Goal: Information Seeking & Learning: Learn about a topic

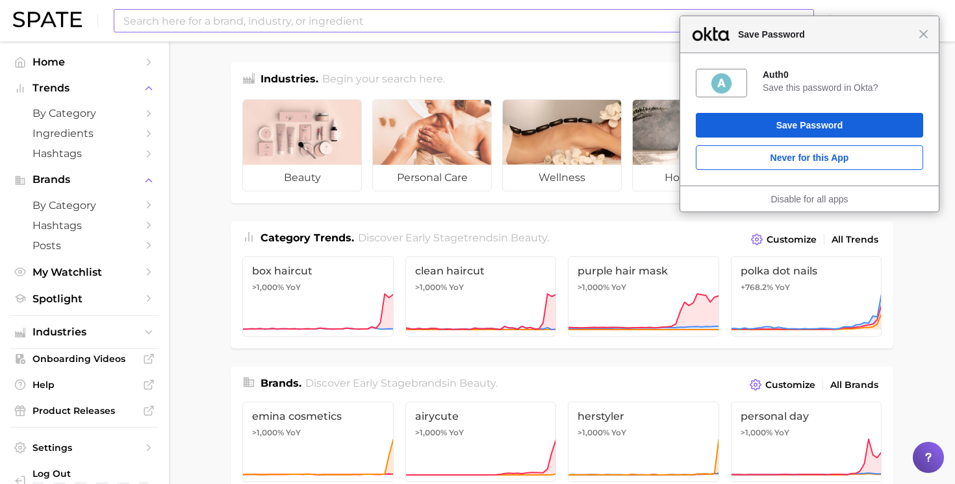
click at [327, 21] on input at bounding box center [438, 21] width 632 height 22
type input "s"
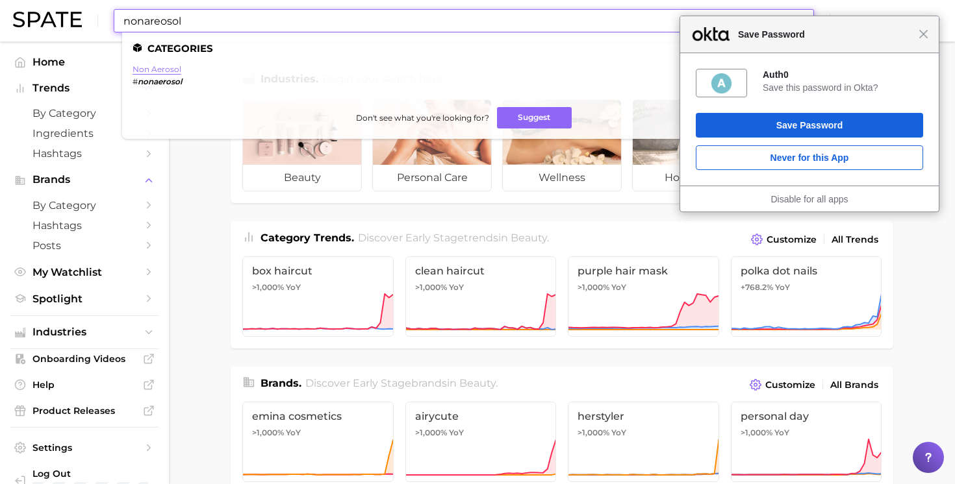
type input "nonareosol"
click at [162, 68] on link "non aerosol" at bounding box center [156, 69] width 49 height 10
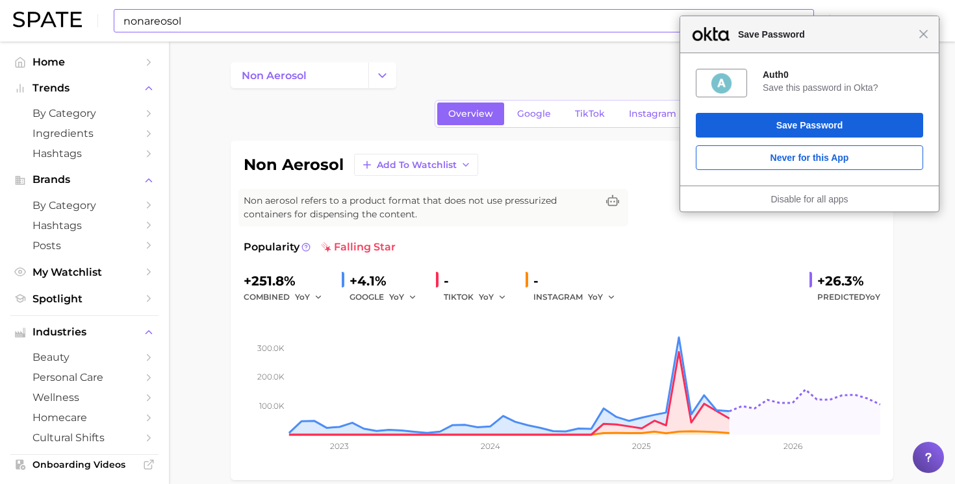
click at [144, 20] on input "nonareosol" at bounding box center [438, 21] width 632 height 22
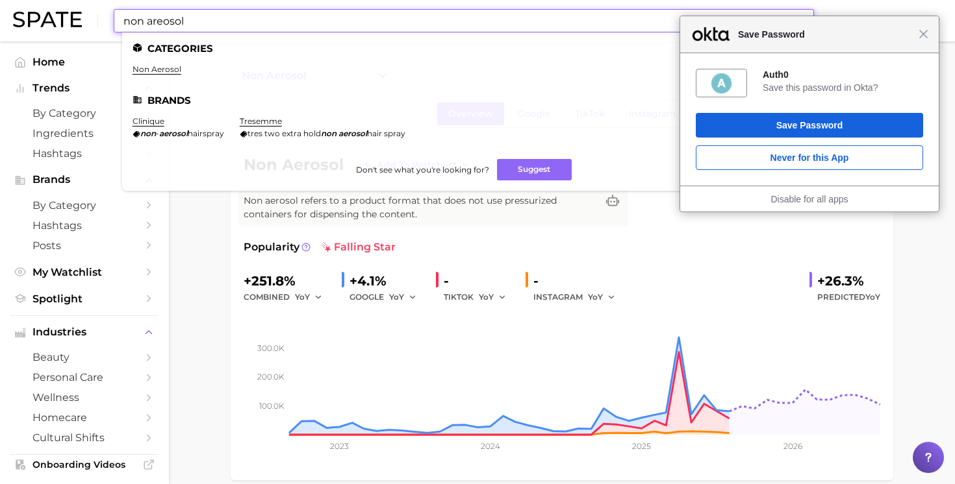
click at [200, 19] on input "non areosol" at bounding box center [438, 21] width 632 height 22
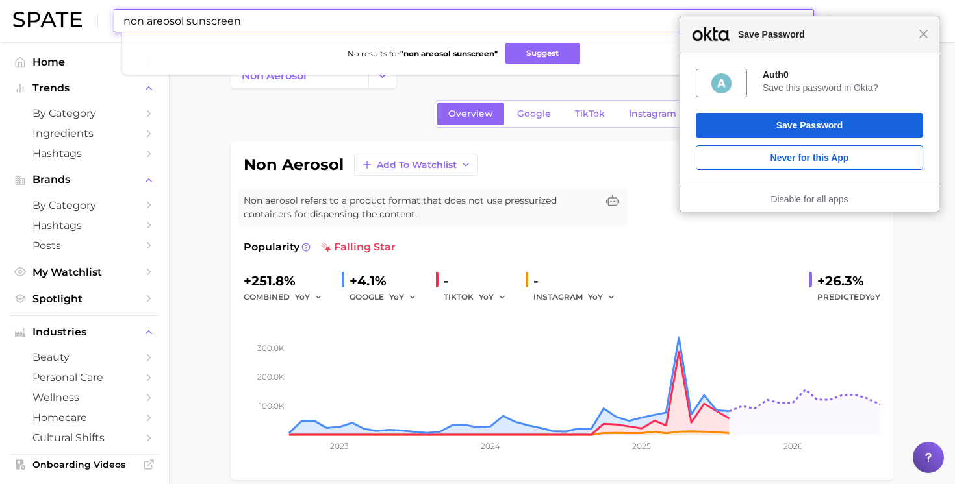
drag, startPoint x: 260, startPoint y: 21, endPoint x: 53, endPoint y: -1, distance: 208.3
click at [53, 0] on html "Close Save Password Auth0 Save this password in Okta? Save Password Never for t…" at bounding box center [477, 242] width 955 height 484
type input "sunscreen spray"
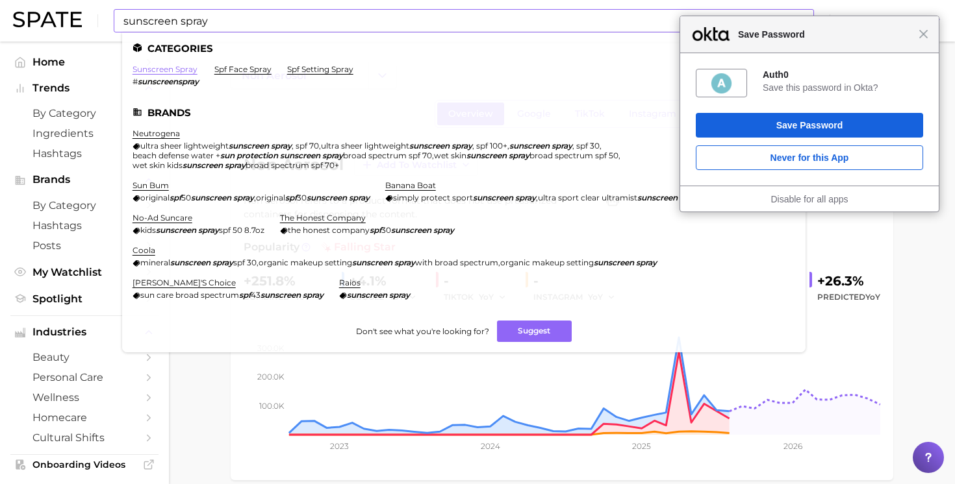
click at [147, 69] on link "sunscreen spray" at bounding box center [164, 69] width 65 height 10
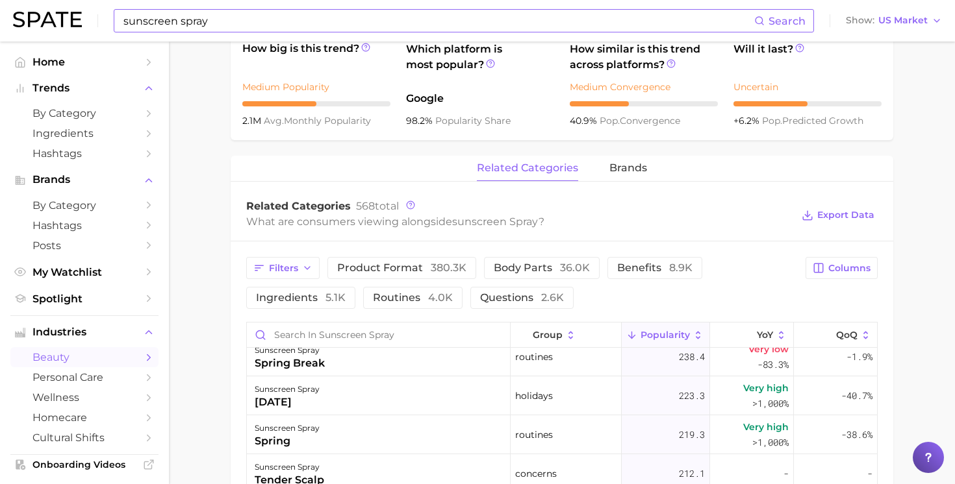
scroll to position [1874, 0]
